Goal: Communication & Community: Share content

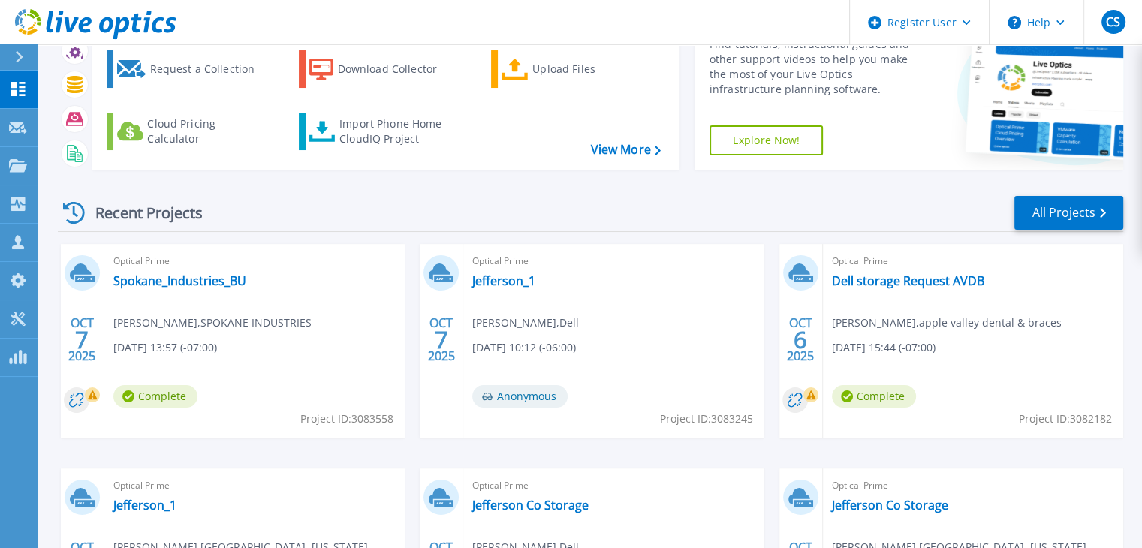
scroll to position [81, 0]
click at [1018, 218] on link "All Projects" at bounding box center [1068, 214] width 109 height 34
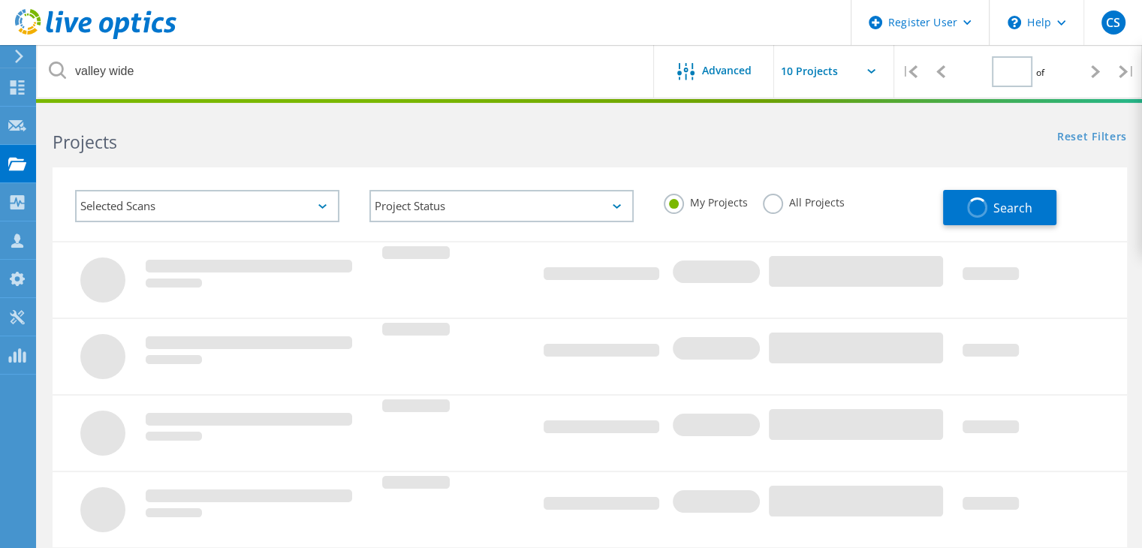
type input "1"
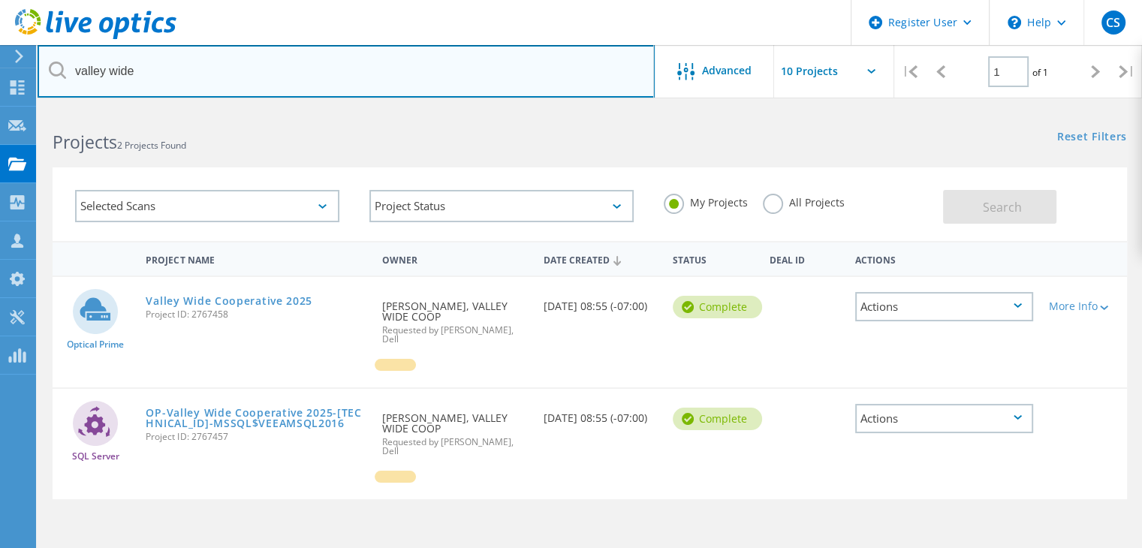
drag, startPoint x: 338, startPoint y: 86, endPoint x: 13, endPoint y: 22, distance: 331.9
click at [13, 109] on div "Register User \n Help Explore Helpful Articles Contact Support CS Dell User Col…" at bounding box center [571, 400] width 1142 height 582
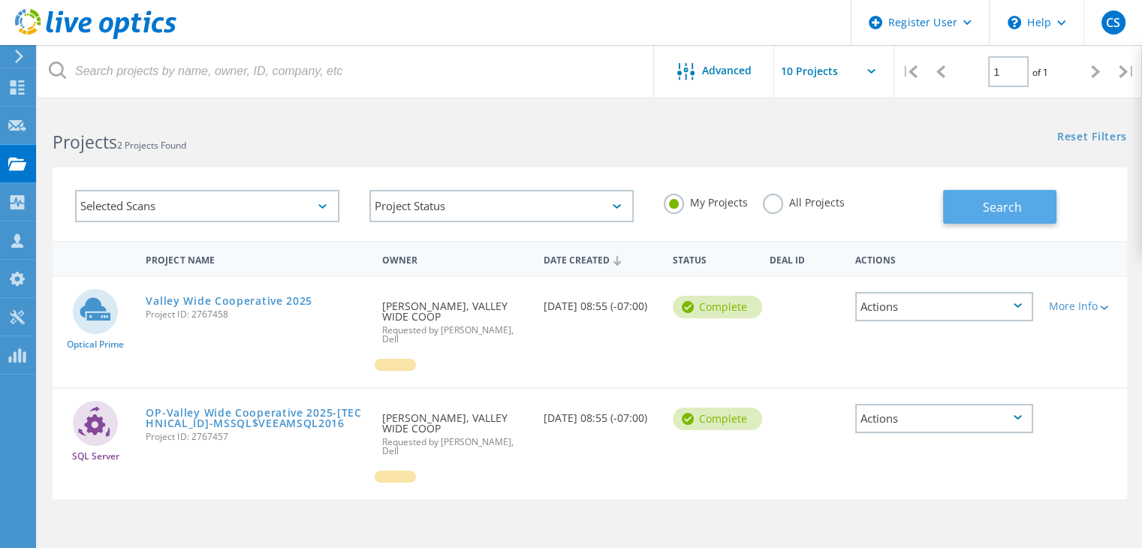
click at [1030, 223] on button "Search" at bounding box center [999, 207] width 113 height 34
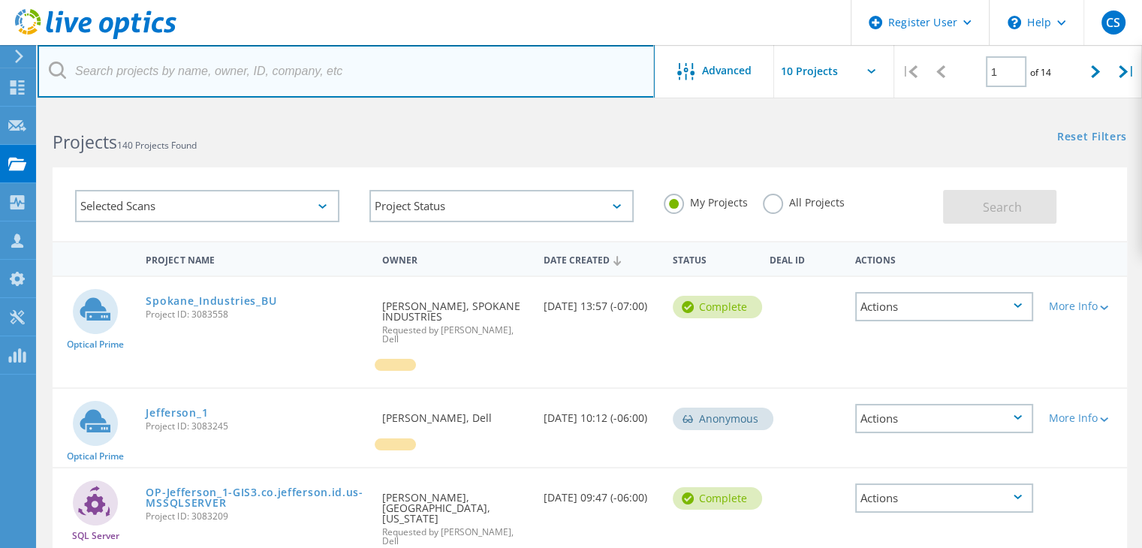
click at [276, 72] on input "text" at bounding box center [346, 71] width 617 height 53
paste input "1000 COLUMBIA PARK TRL RICHLAND WA 99352"
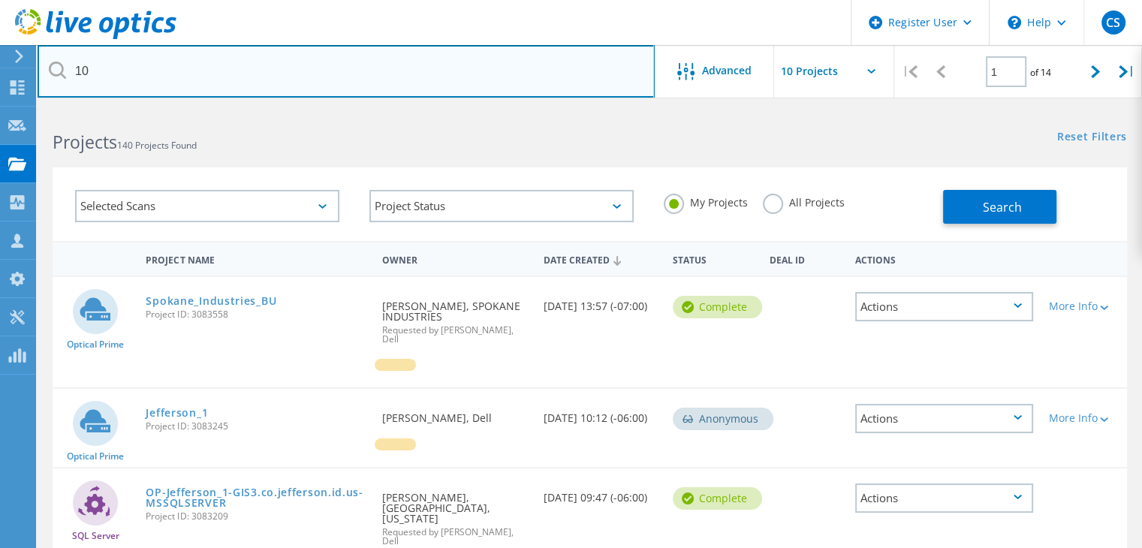
type input "1"
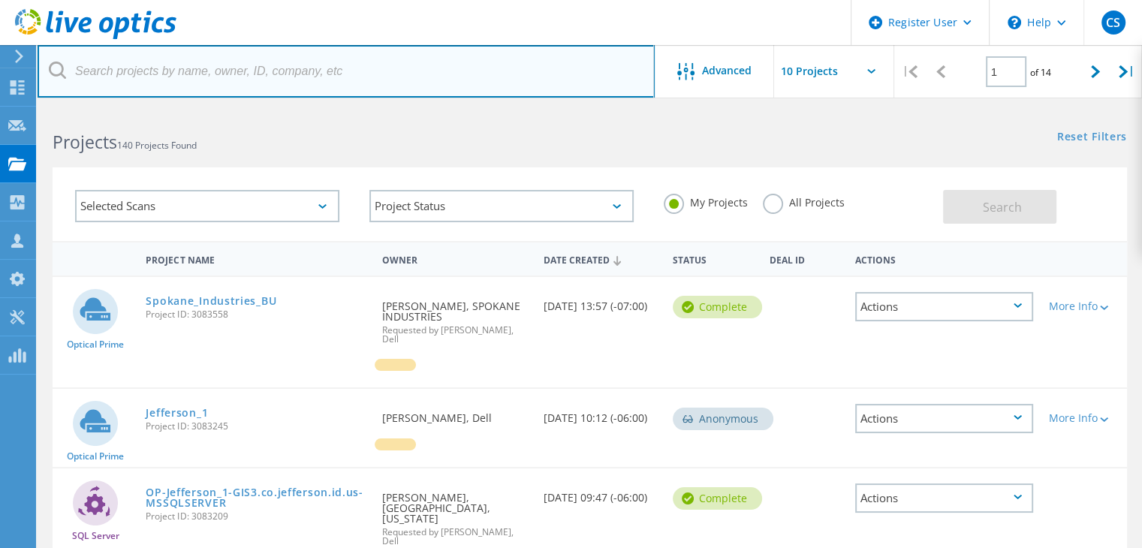
click at [378, 73] on input "text" at bounding box center [346, 71] width 617 height 53
paste input "[EMAIL_ADDRESS][DOMAIN_NAME]"
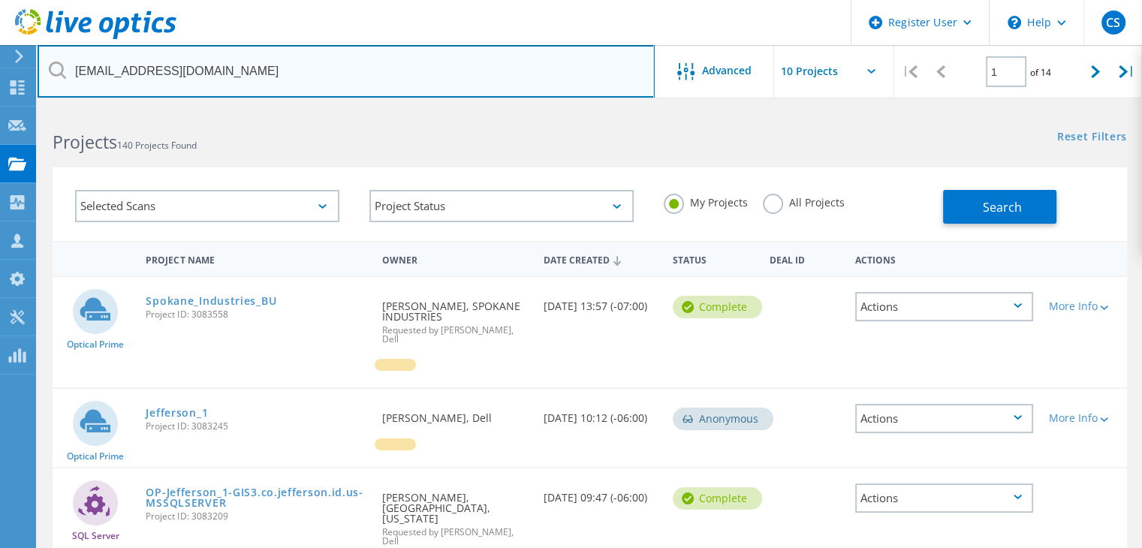
type input "[EMAIL_ADDRESS][DOMAIN_NAME]"
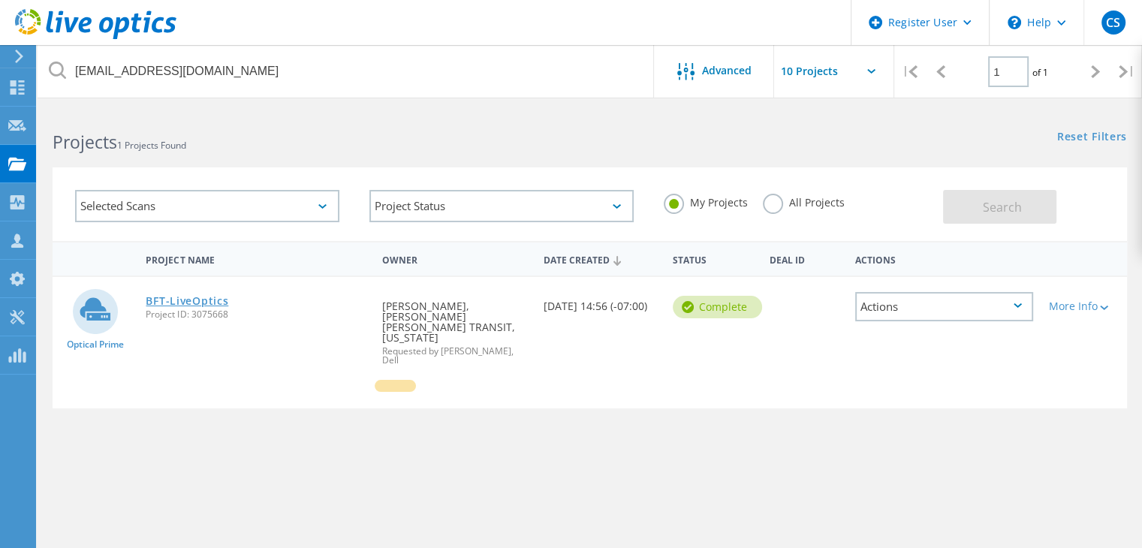
click at [185, 304] on link "BFT-LiveOptics" at bounding box center [187, 301] width 83 height 11
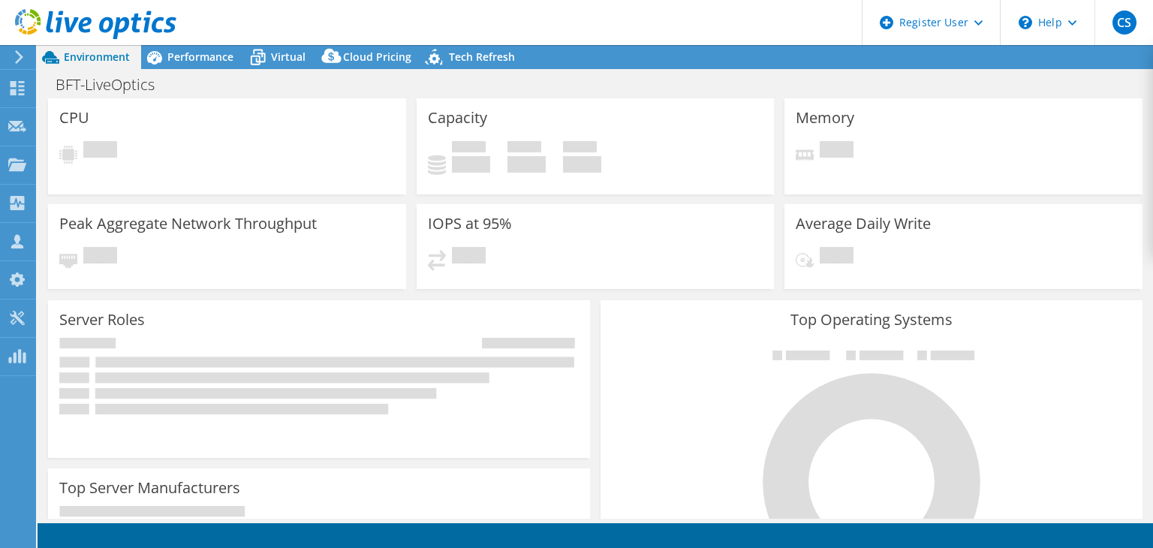
select select "USD"
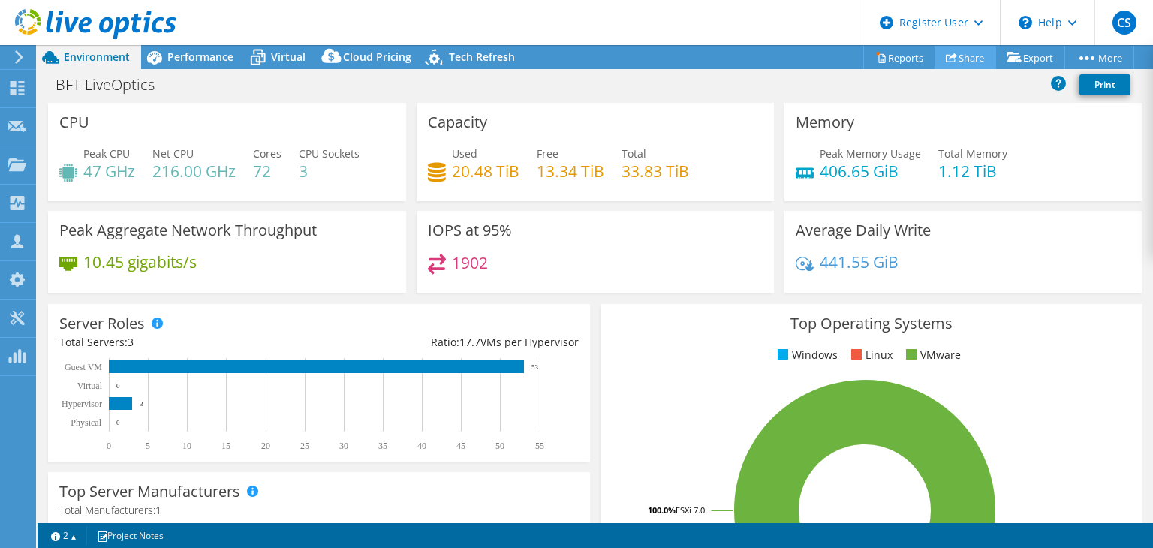
click at [952, 59] on link "Share" at bounding box center [965, 57] width 62 height 23
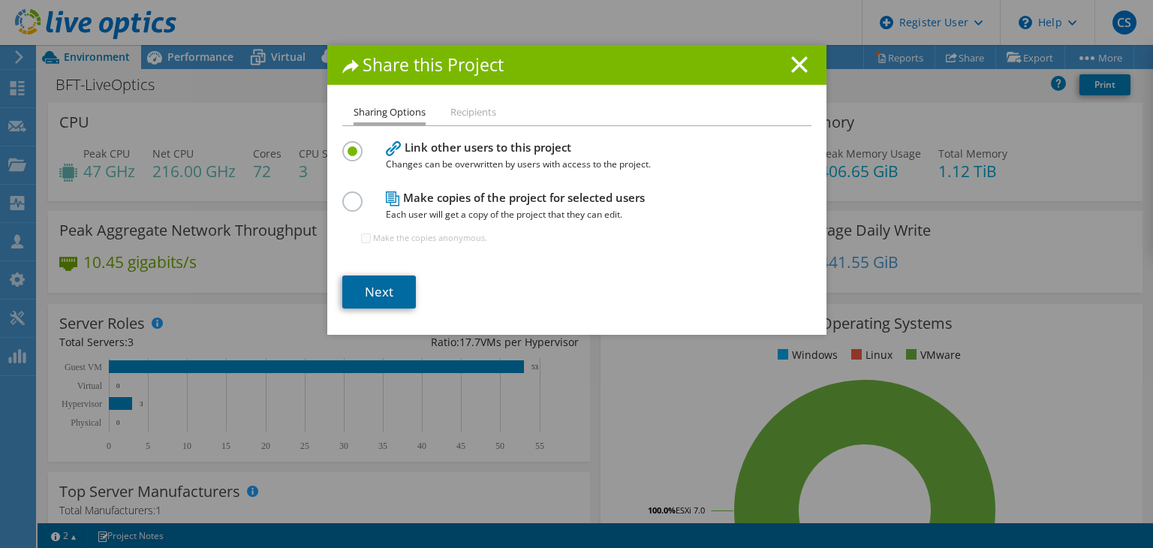
click at [388, 297] on link "Next" at bounding box center [379, 291] width 74 height 33
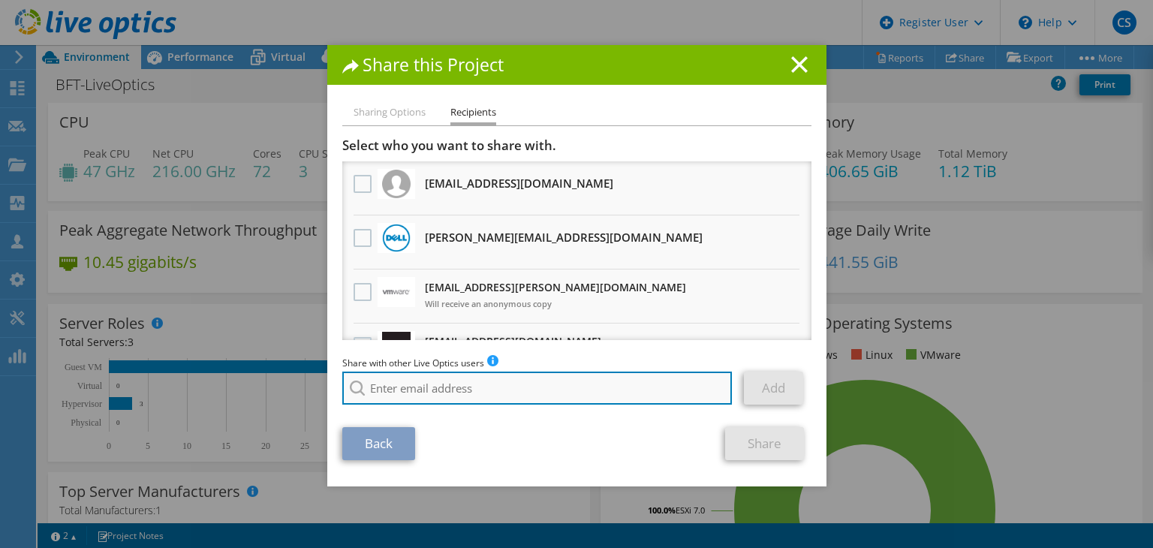
click at [439, 382] on input "search" at bounding box center [537, 388] width 390 height 33
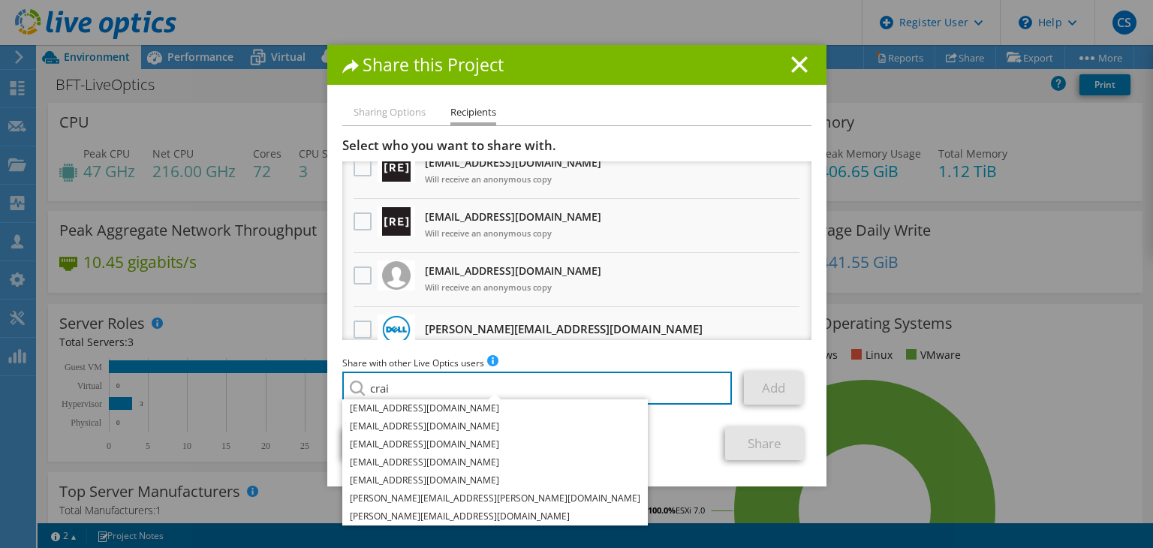
scroll to position [162, 0]
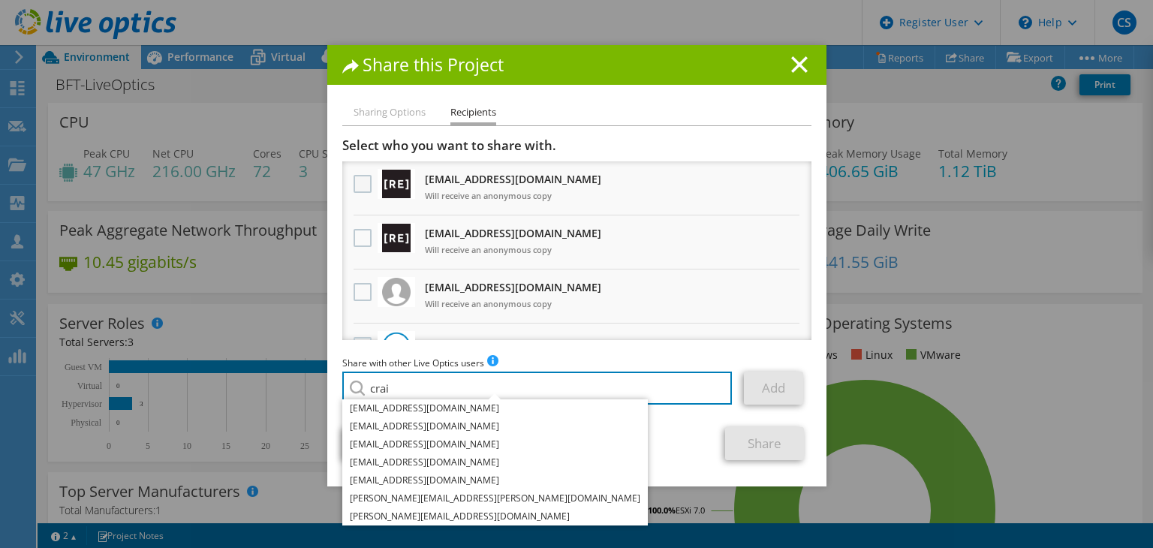
type input "crai"
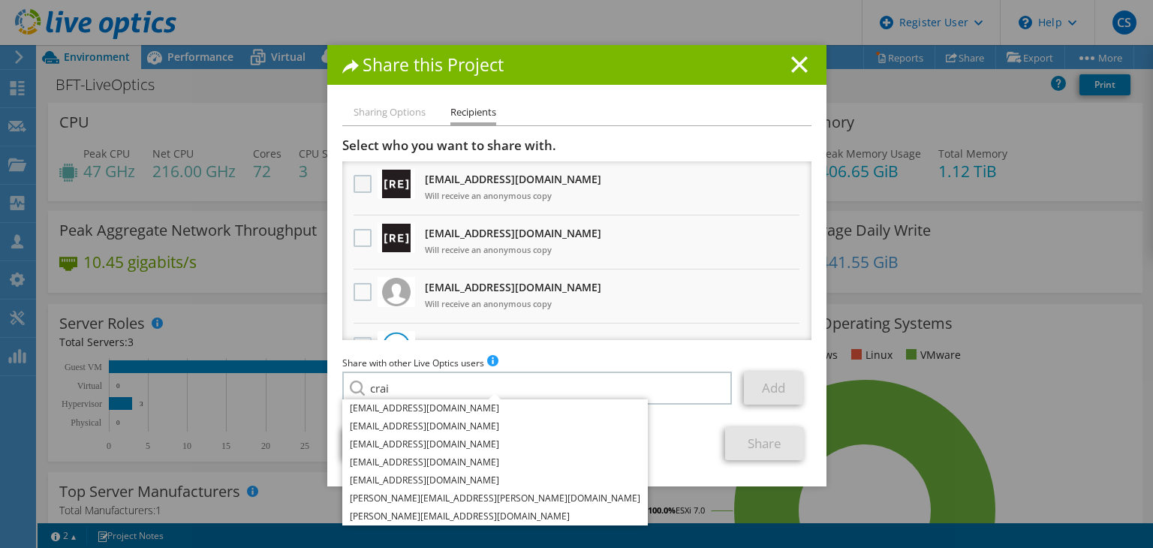
click at [354, 185] on label at bounding box center [365, 184] width 22 height 18
click at [0, 0] on input "checkbox" at bounding box center [0, 0] width 0 height 0
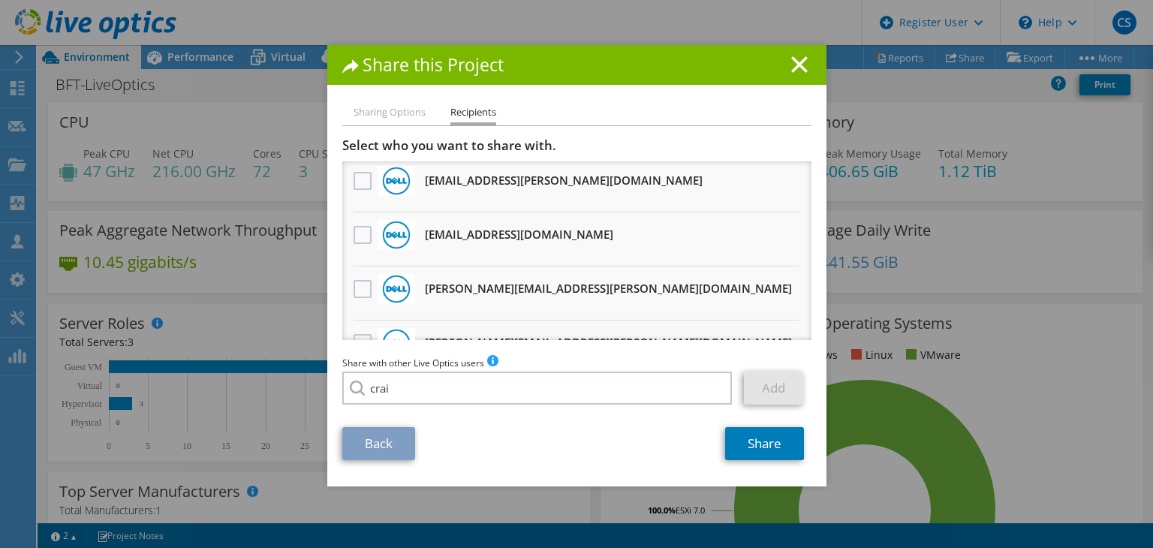
scroll to position [1159, 0]
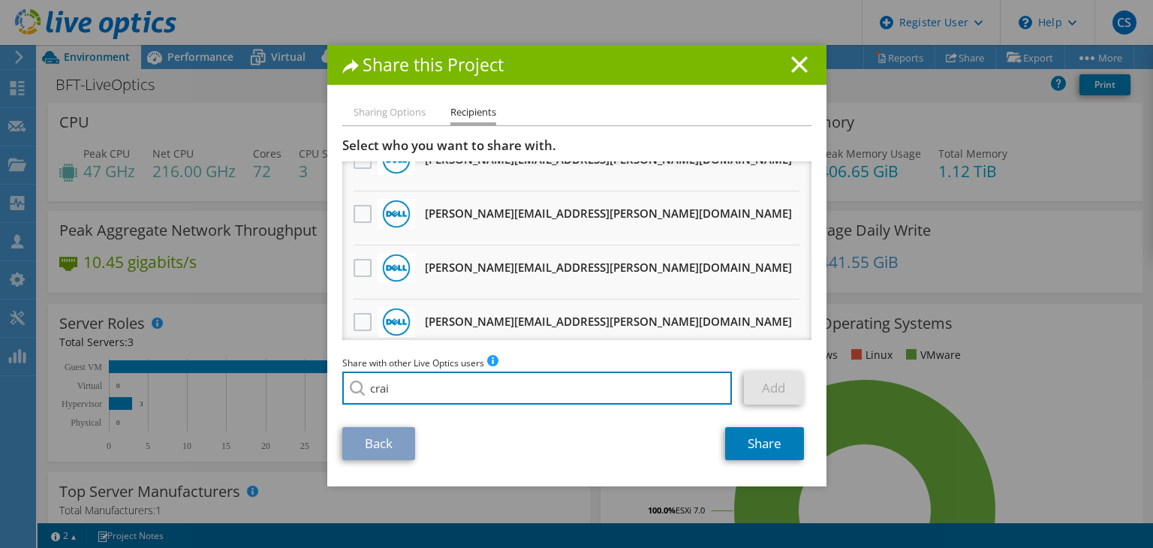
drag, startPoint x: 426, startPoint y: 400, endPoint x: 267, endPoint y: 358, distance: 163.8
click at [267, 358] on div "Share this Project Sharing Options Recipients Link other users to this project …" at bounding box center [576, 274] width 1153 height 458
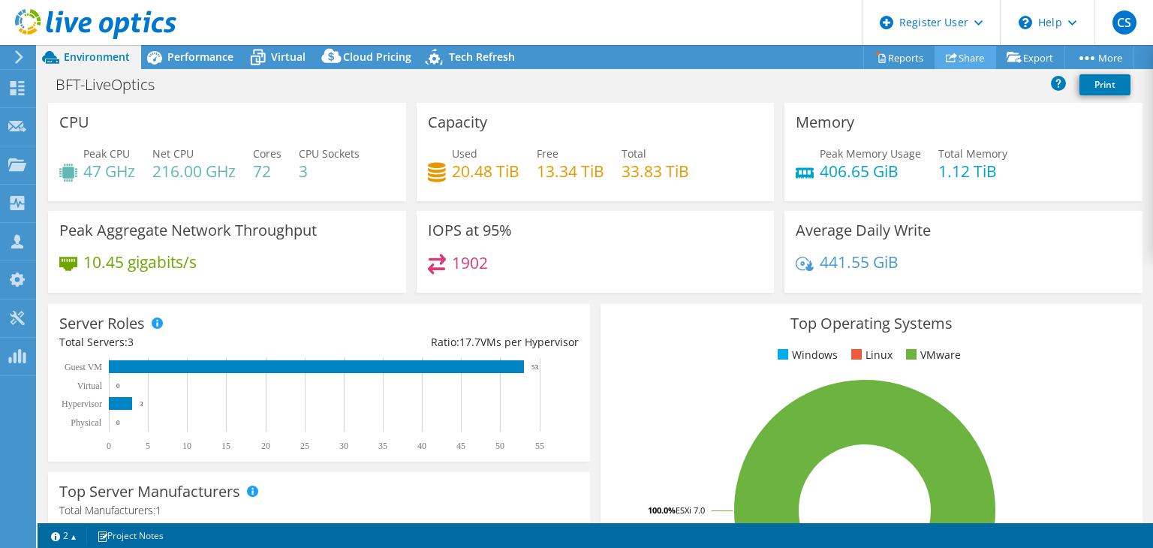
click at [955, 58] on link "Share" at bounding box center [965, 57] width 62 height 23
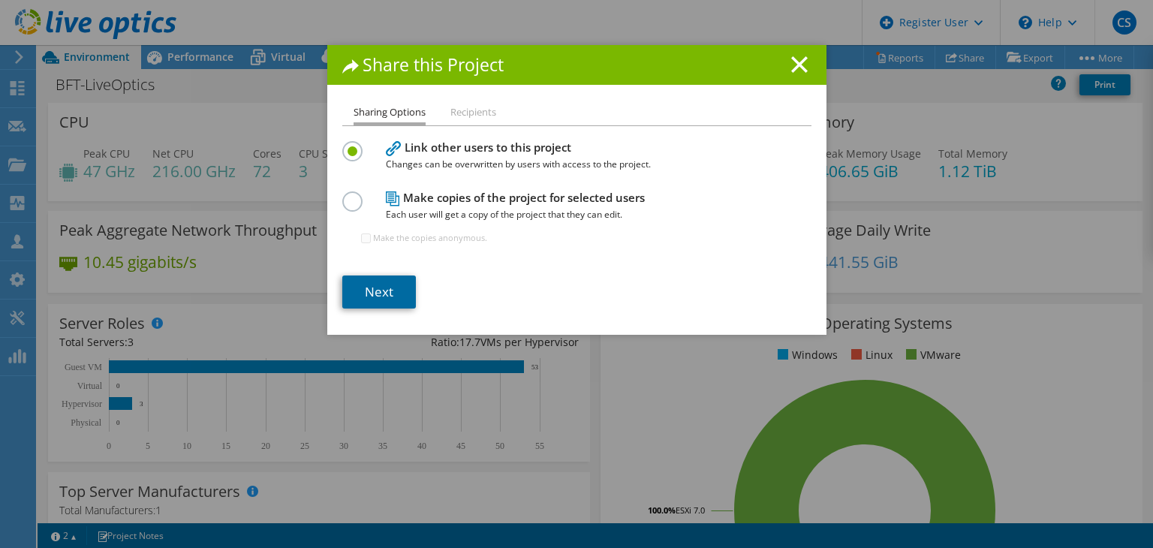
click at [396, 289] on link "Next" at bounding box center [379, 291] width 74 height 33
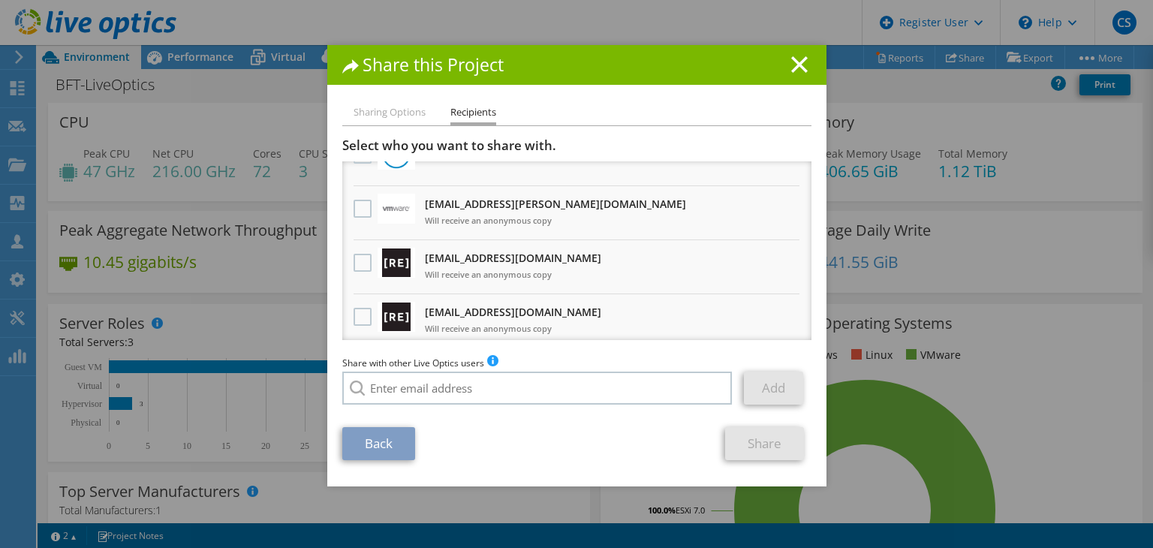
scroll to position [84, 0]
click at [360, 256] on label at bounding box center [365, 262] width 22 height 18
click at [0, 0] on input "checkbox" at bounding box center [0, 0] width 0 height 0
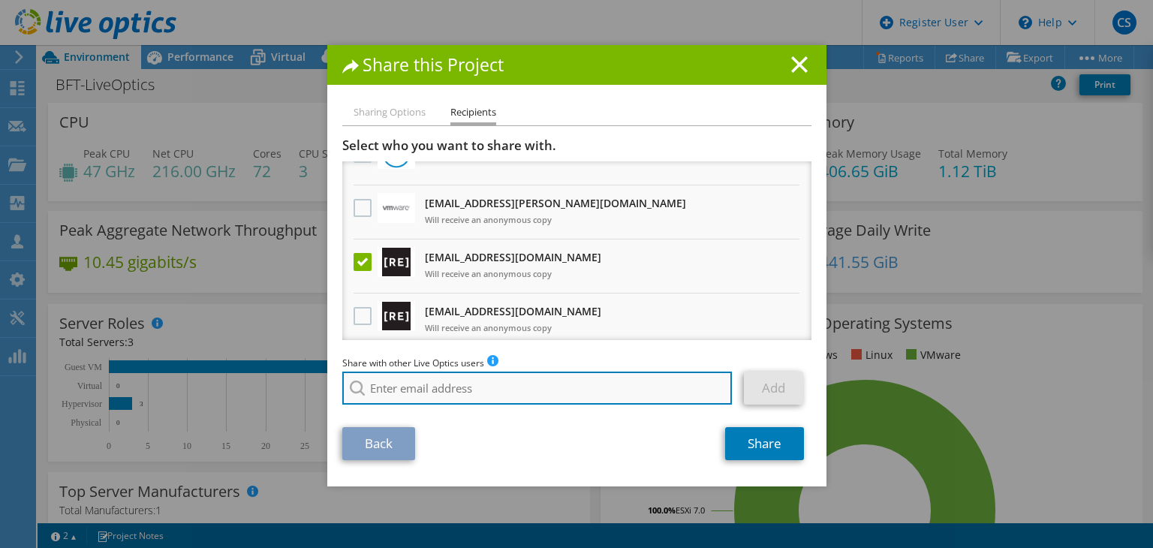
click at [393, 393] on input "search" at bounding box center [537, 388] width 390 height 33
type input "t"
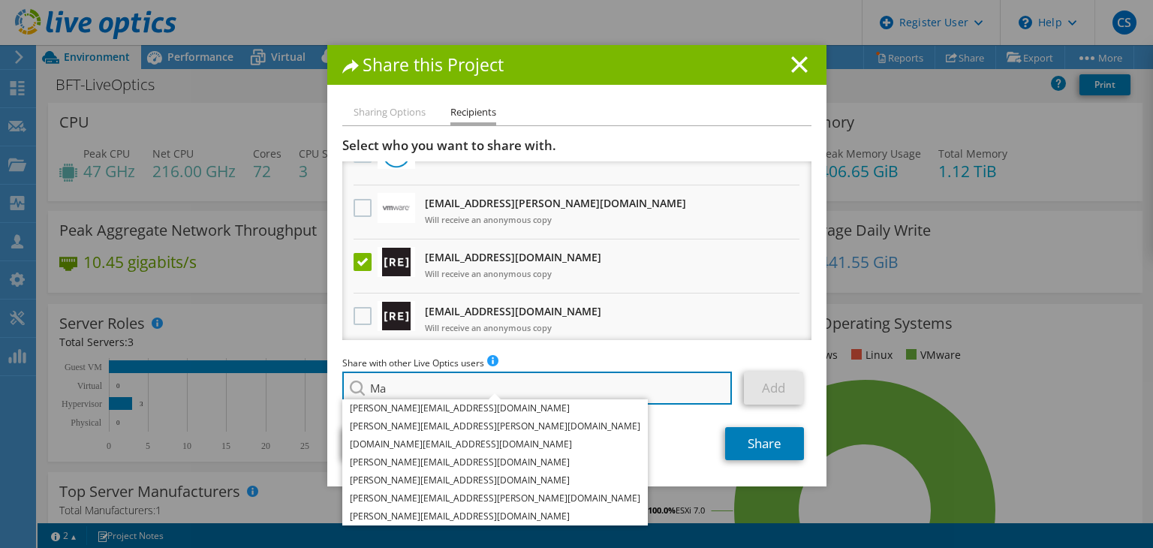
type input "M"
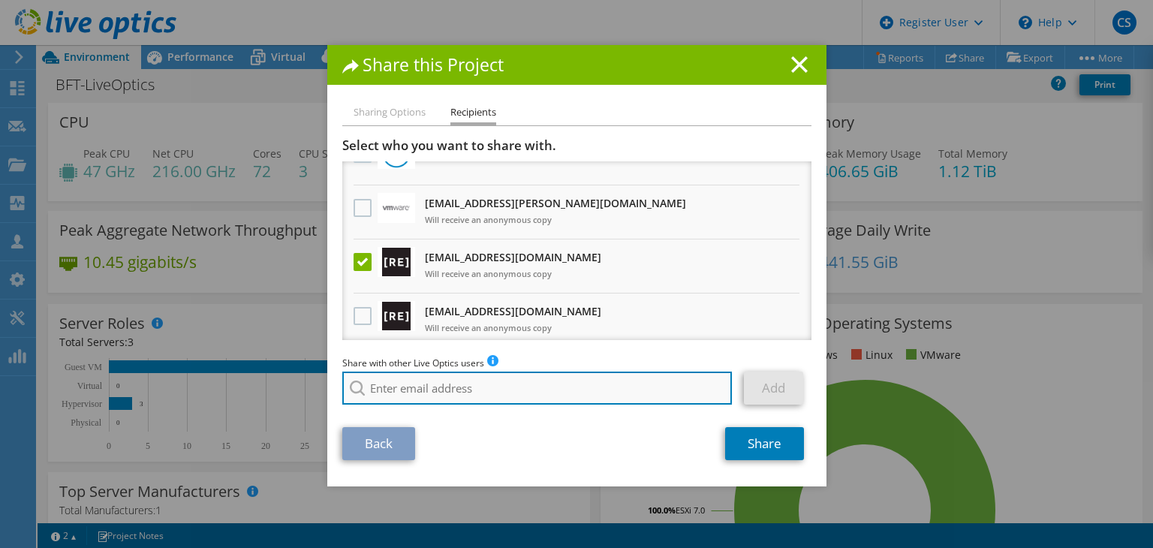
click at [505, 391] on input "search" at bounding box center [537, 388] width 390 height 33
paste input "[EMAIL_ADDRESS][DOMAIN_NAME]"
type input "[EMAIL_ADDRESS][DOMAIN_NAME]"
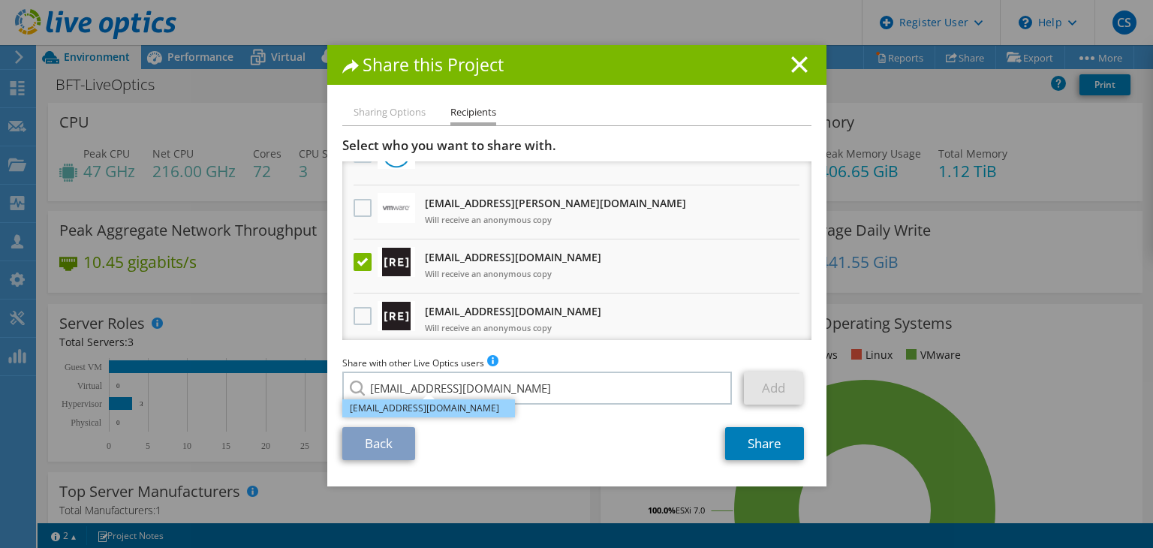
click at [459, 411] on li "[EMAIL_ADDRESS][DOMAIN_NAME]" at bounding box center [428, 408] width 173 height 18
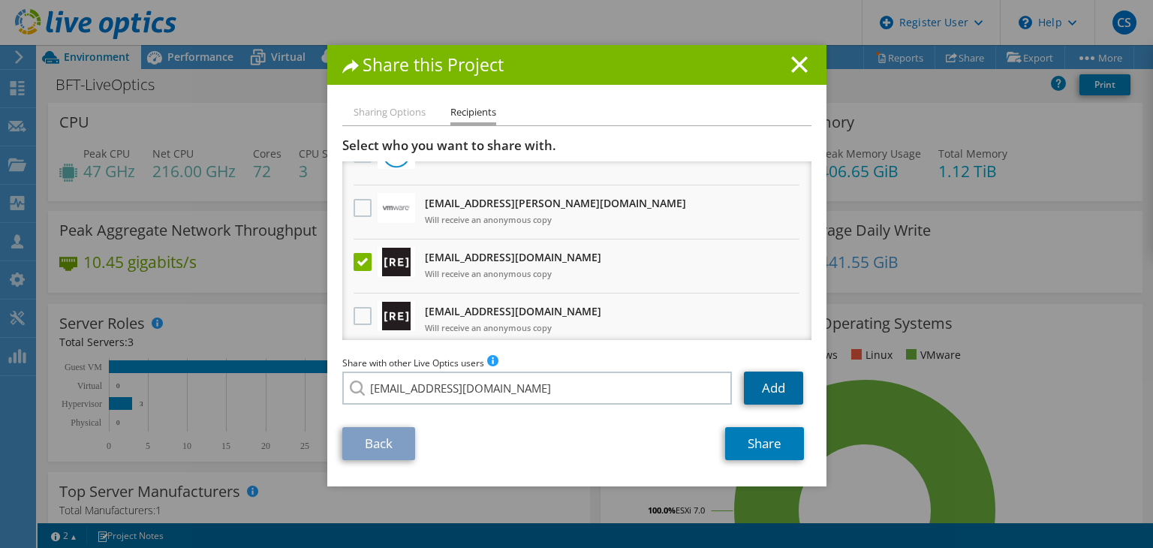
click at [777, 390] on link "Add" at bounding box center [773, 388] width 59 height 33
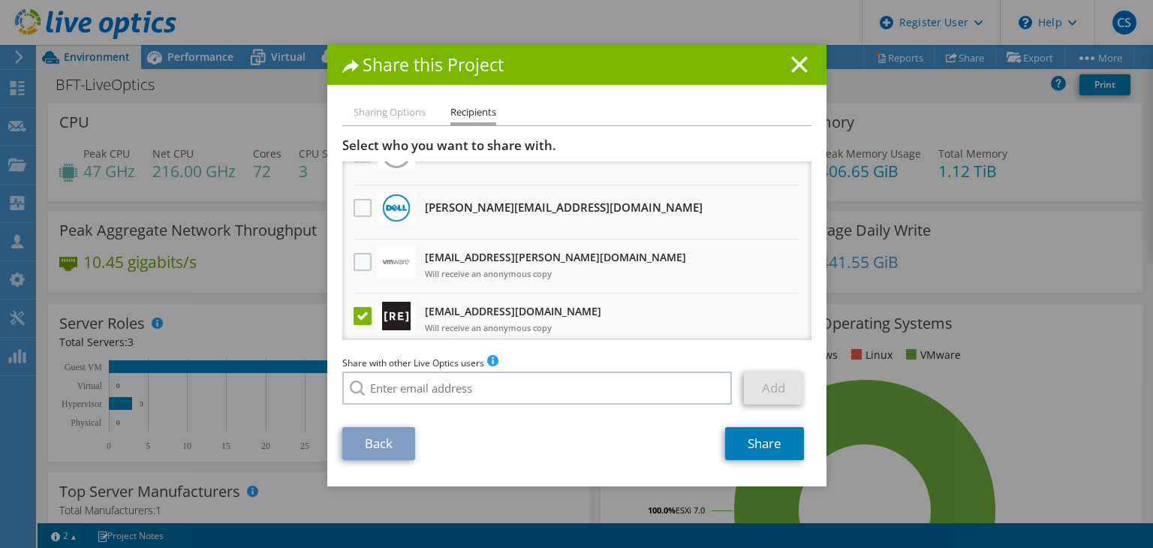
scroll to position [137, 0]
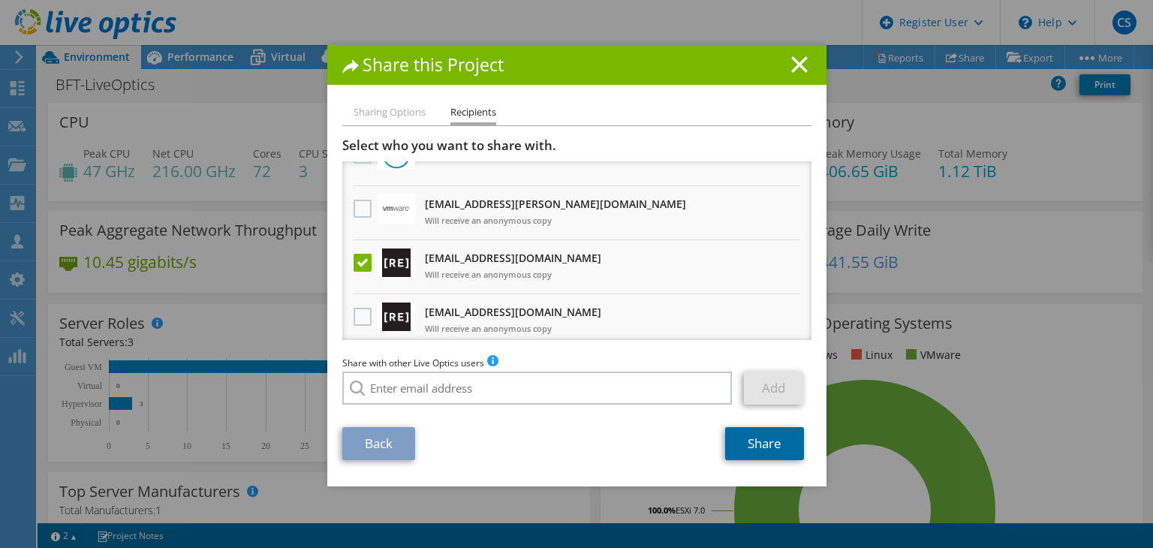
click at [759, 439] on link "Share" at bounding box center [764, 443] width 79 height 33
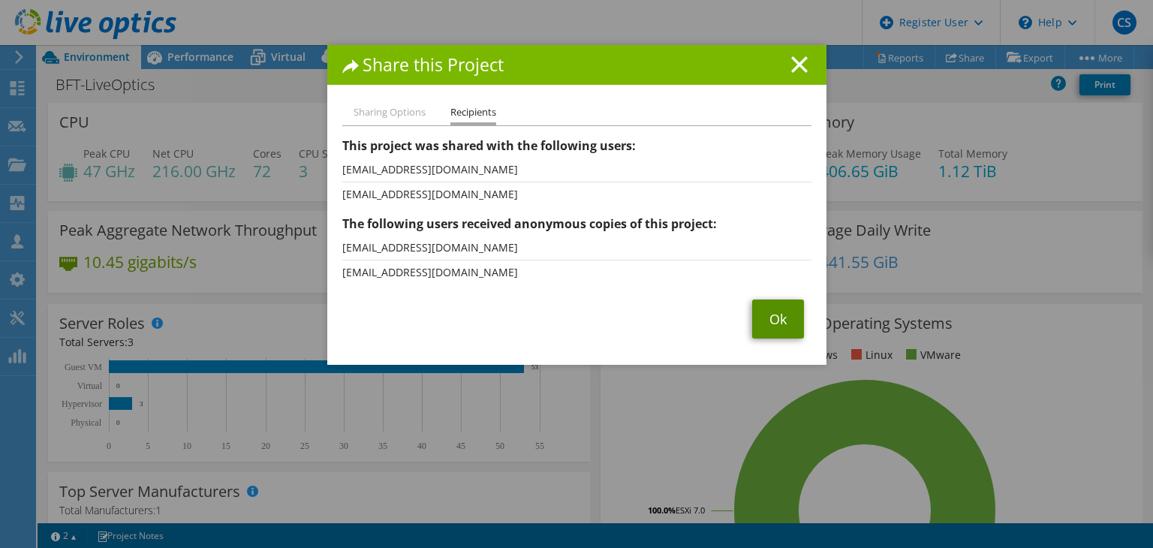
click at [757, 321] on link "Ok" at bounding box center [778, 318] width 52 height 39
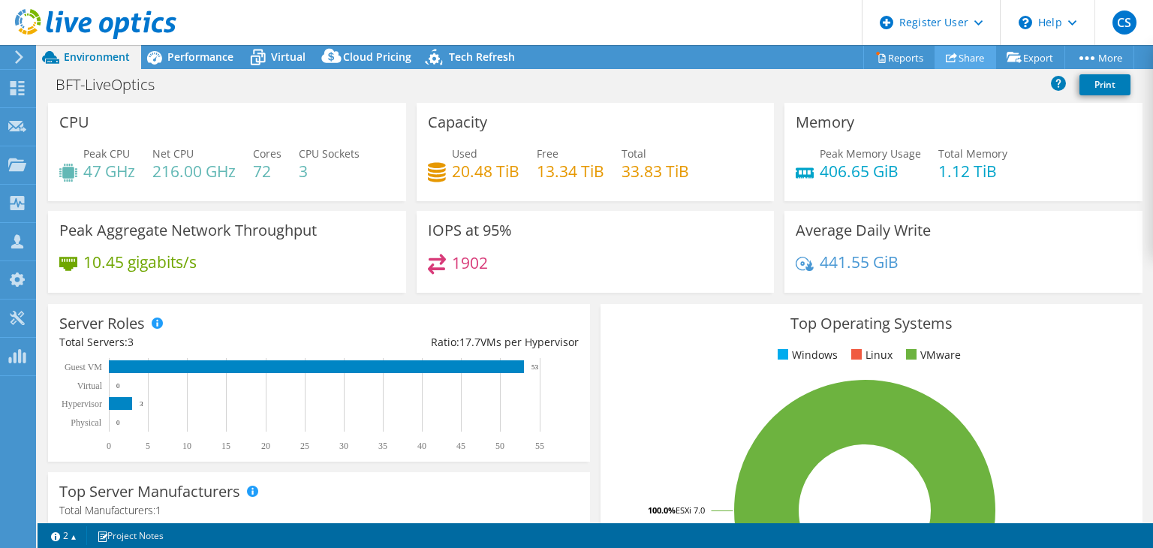
click at [961, 55] on link "Share" at bounding box center [965, 57] width 62 height 23
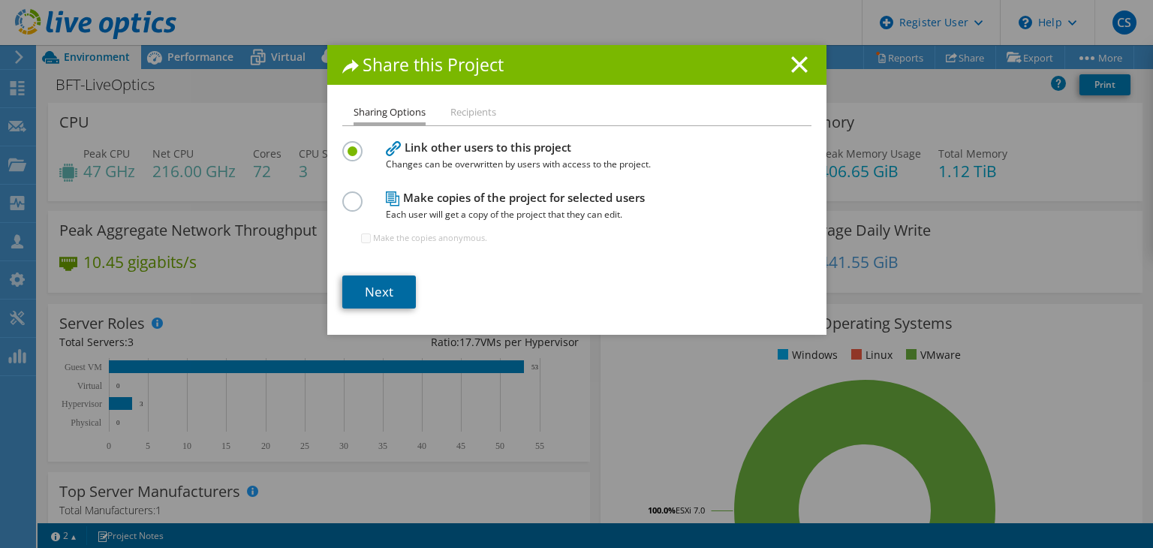
click at [391, 281] on link "Next" at bounding box center [379, 291] width 74 height 33
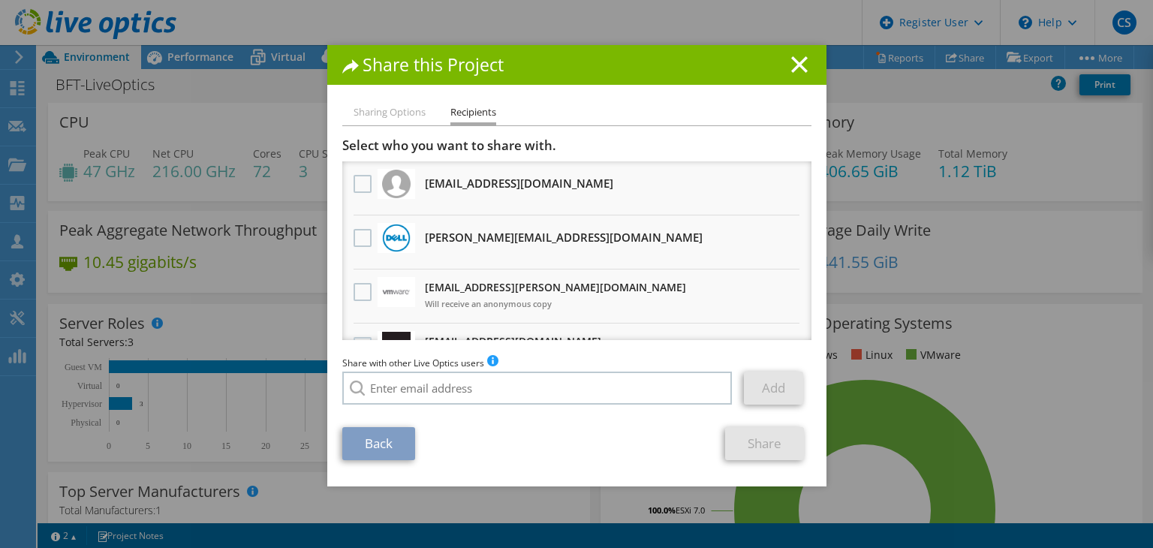
click at [542, 368] on div "Share with other Live Optics users Enter a single email address and click add. …" at bounding box center [576, 383] width 469 height 57
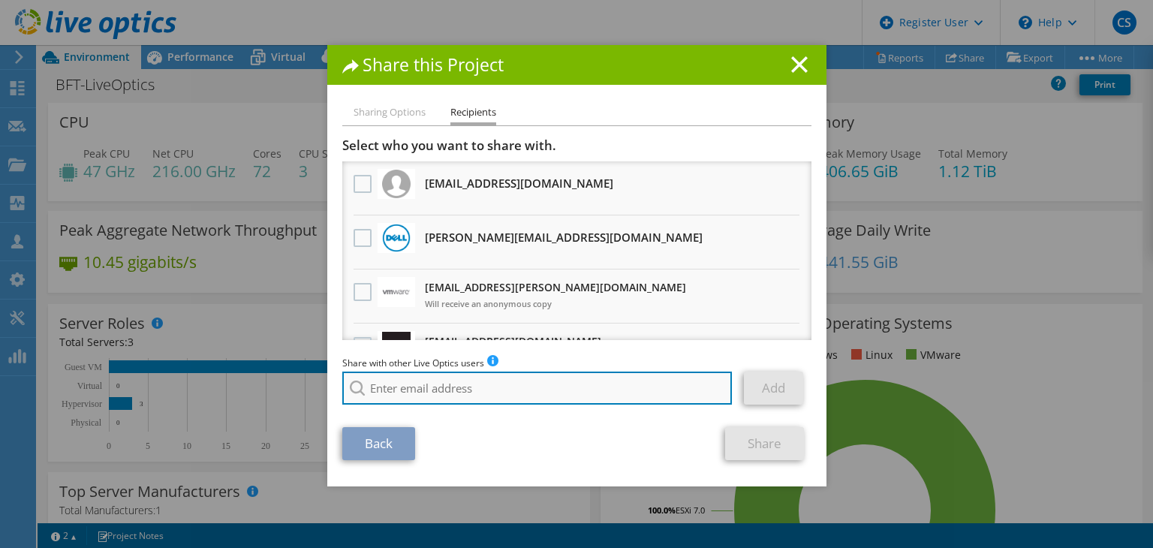
click at [531, 383] on input "search" at bounding box center [537, 388] width 390 height 33
paste input "[EMAIL_ADDRESS][DOMAIN_NAME]"
type input "[EMAIL_ADDRESS][DOMAIN_NAME]"
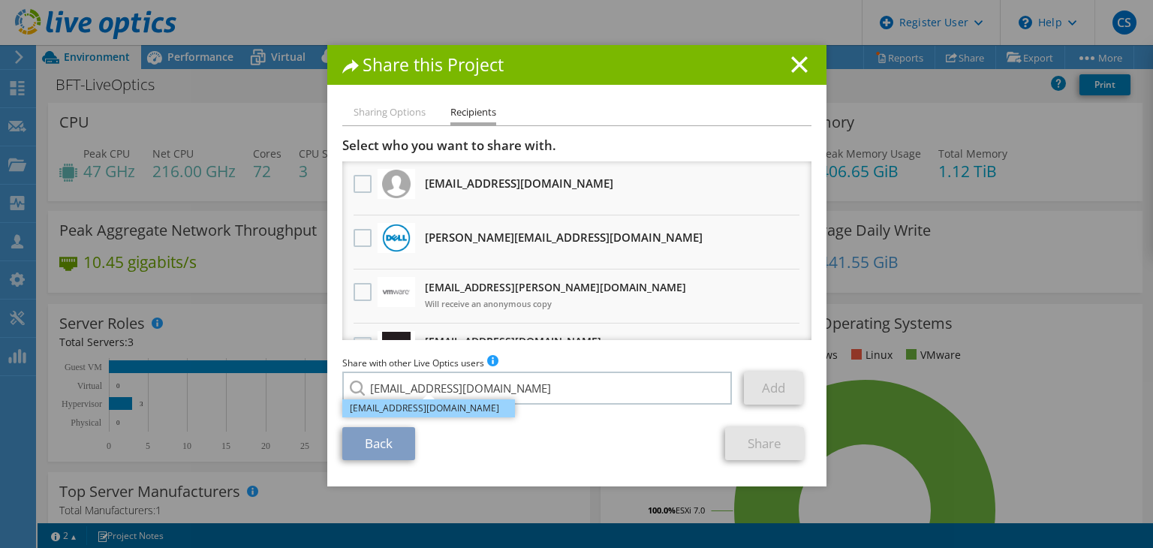
click at [441, 409] on li "[EMAIL_ADDRESS][DOMAIN_NAME]" at bounding box center [428, 408] width 173 height 18
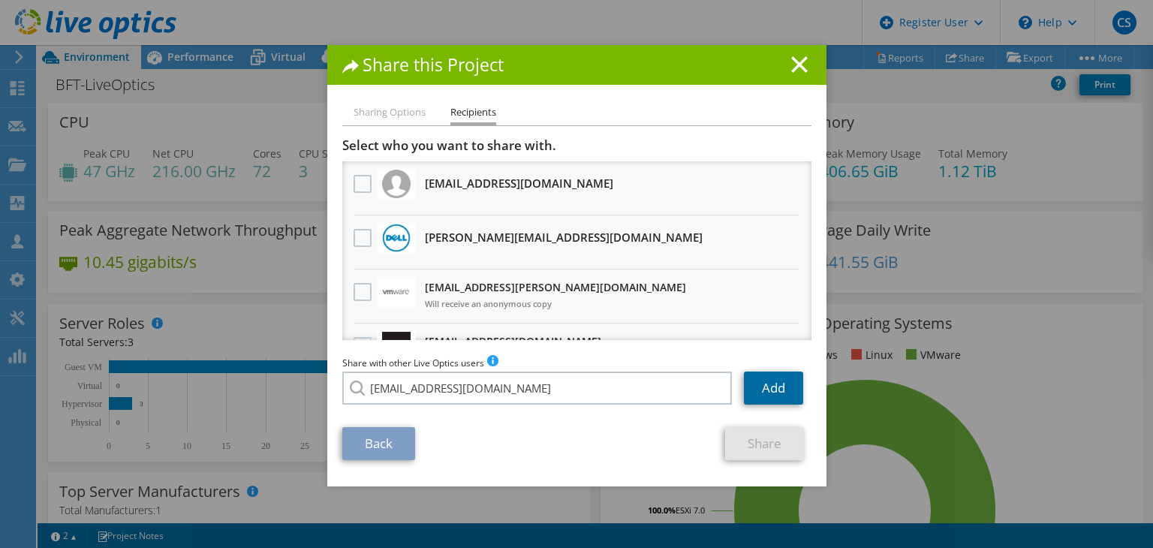
click at [755, 393] on link "Add" at bounding box center [773, 388] width 59 height 33
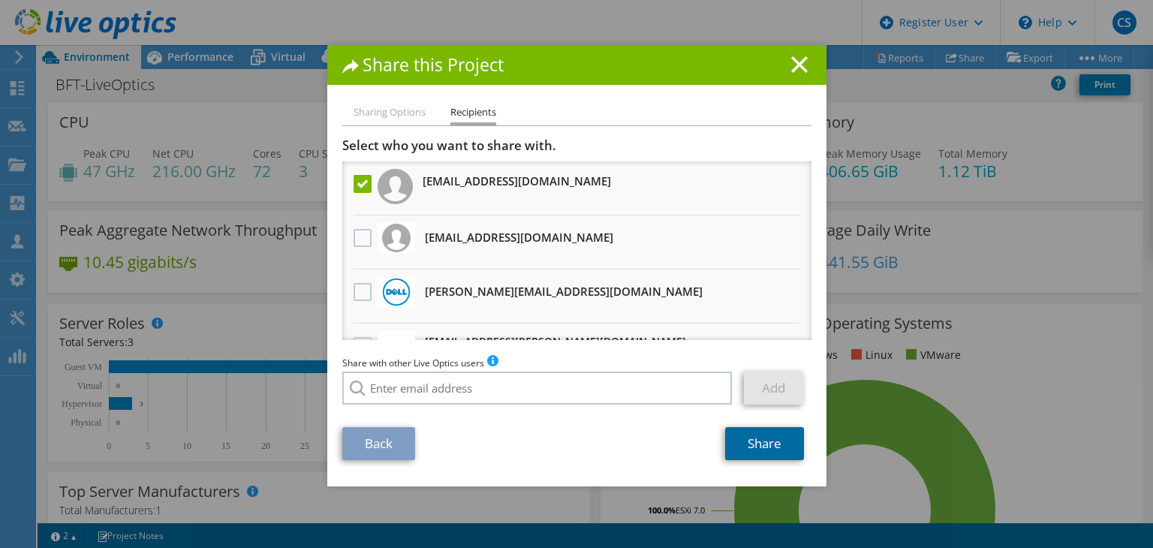
click at [739, 450] on link "Share" at bounding box center [764, 443] width 79 height 33
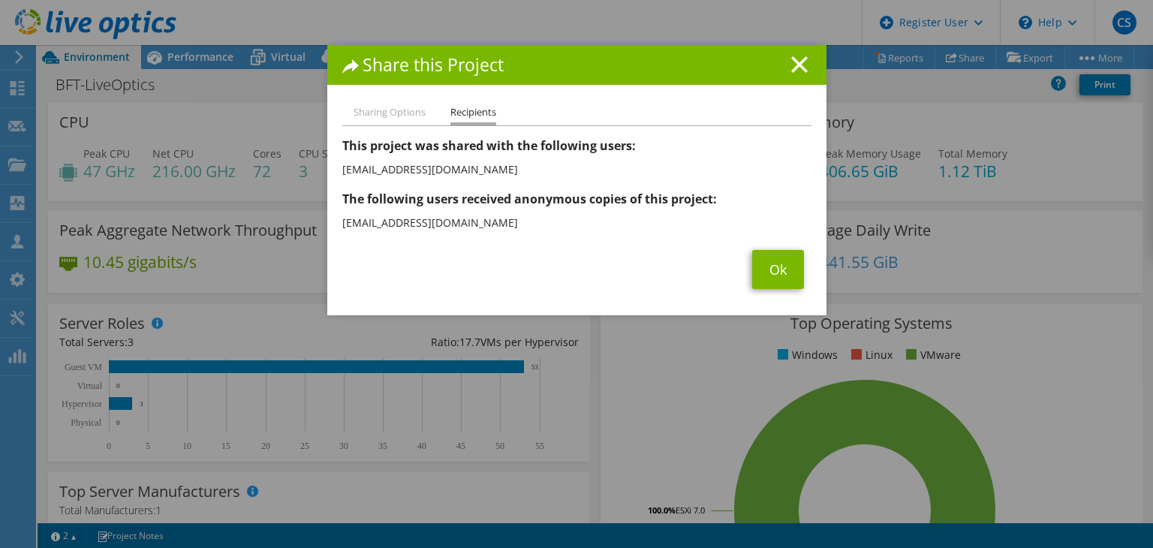
click at [794, 74] on div "Share this Project" at bounding box center [576, 65] width 499 height 40
click at [792, 67] on line at bounding box center [799, 64] width 15 height 15
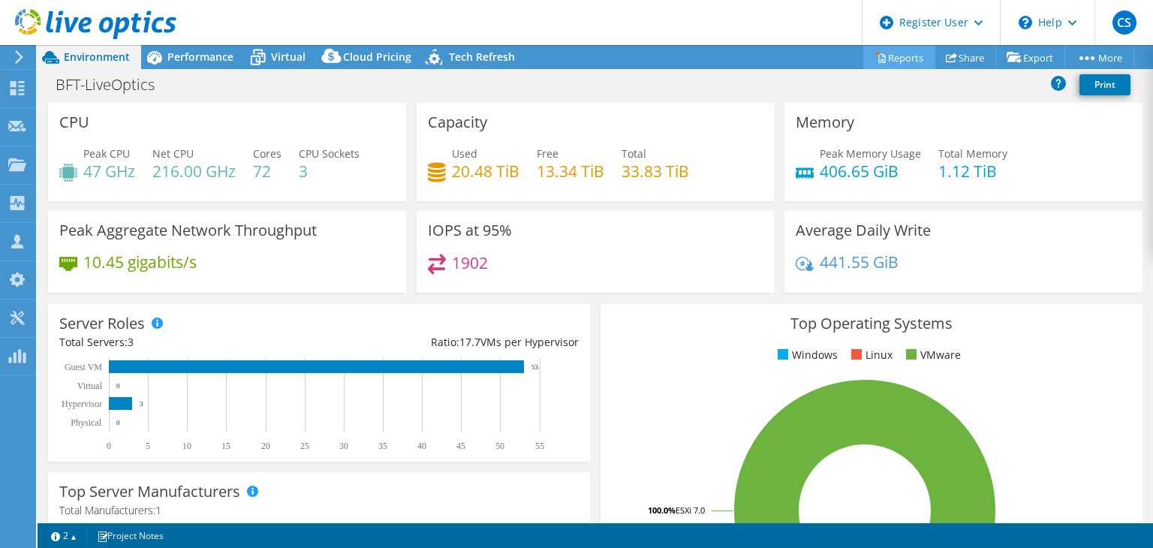
click at [907, 59] on link "Reports" at bounding box center [899, 57] width 72 height 23
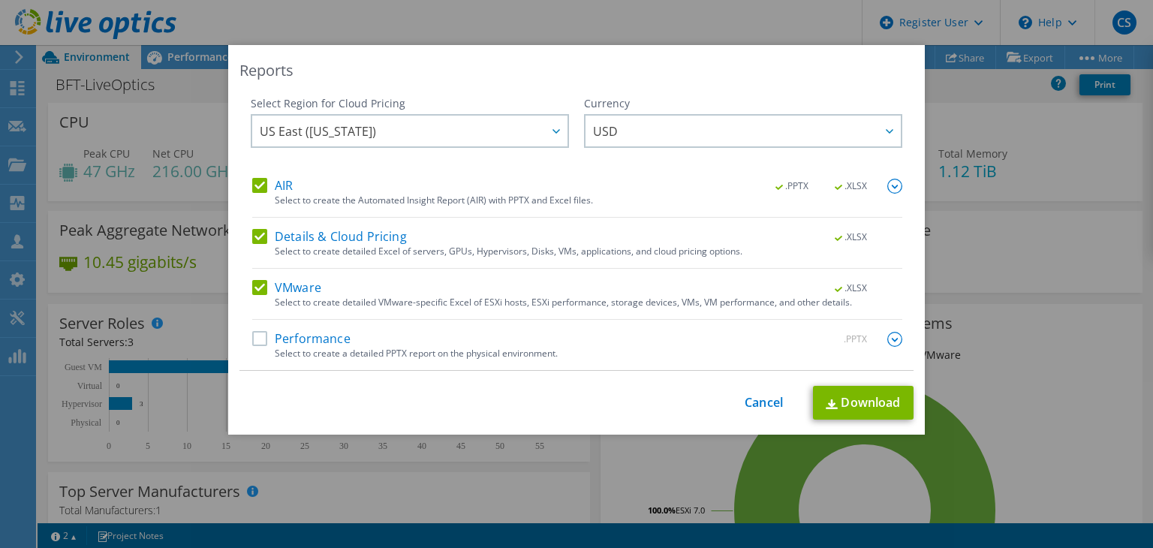
click at [245, 335] on div "Select Region for Cloud Pricing Asia Pacific ([GEOGRAPHIC_DATA]) [GEOGRAPHIC_DA…" at bounding box center [576, 233] width 674 height 275
click at [252, 342] on label "Performance" at bounding box center [301, 339] width 98 height 15
click at [0, 0] on input "Performance" at bounding box center [0, 0] width 0 height 0
click at [826, 402] on img at bounding box center [832, 404] width 12 height 10
